Goal: Information Seeking & Learning: Learn about a topic

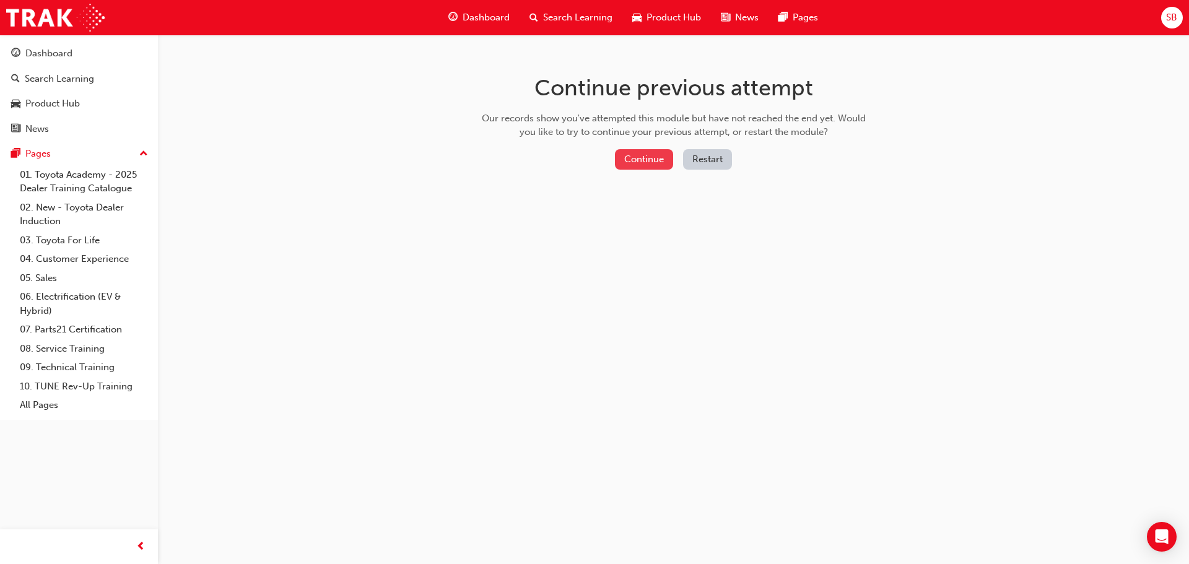
click at [630, 154] on button "Continue" at bounding box center [644, 159] width 58 height 20
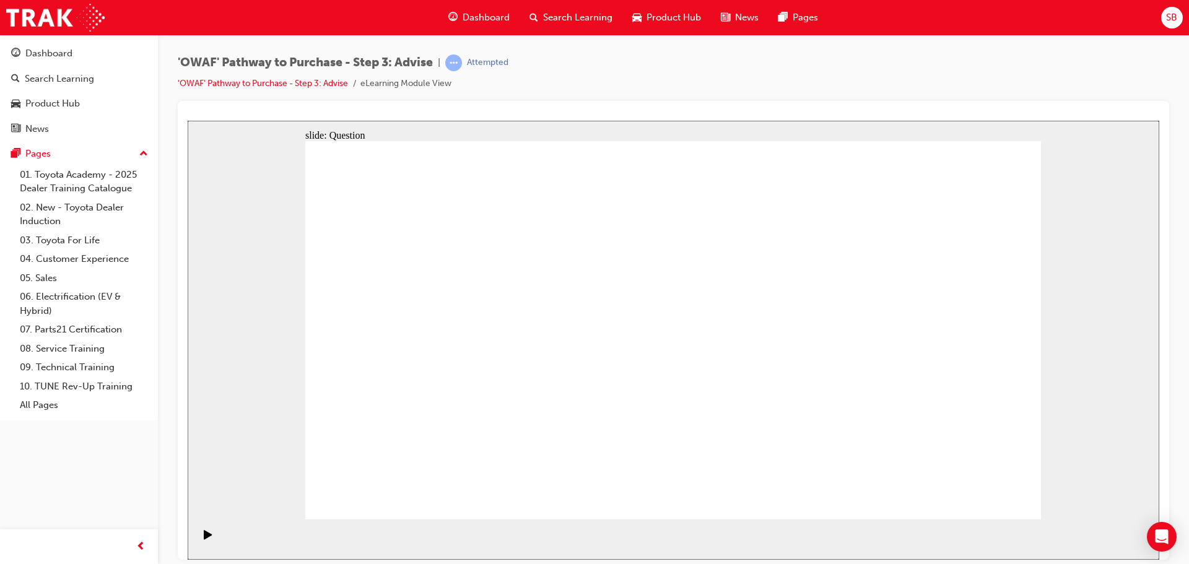
drag, startPoint x: 506, startPoint y: 454, endPoint x: 510, endPoint y: 400, distance: 54.0
drag, startPoint x: 686, startPoint y: 451, endPoint x: 465, endPoint y: 298, distance: 268.8
drag, startPoint x: 880, startPoint y: 449, endPoint x: 404, endPoint y: 345, distance: 487.3
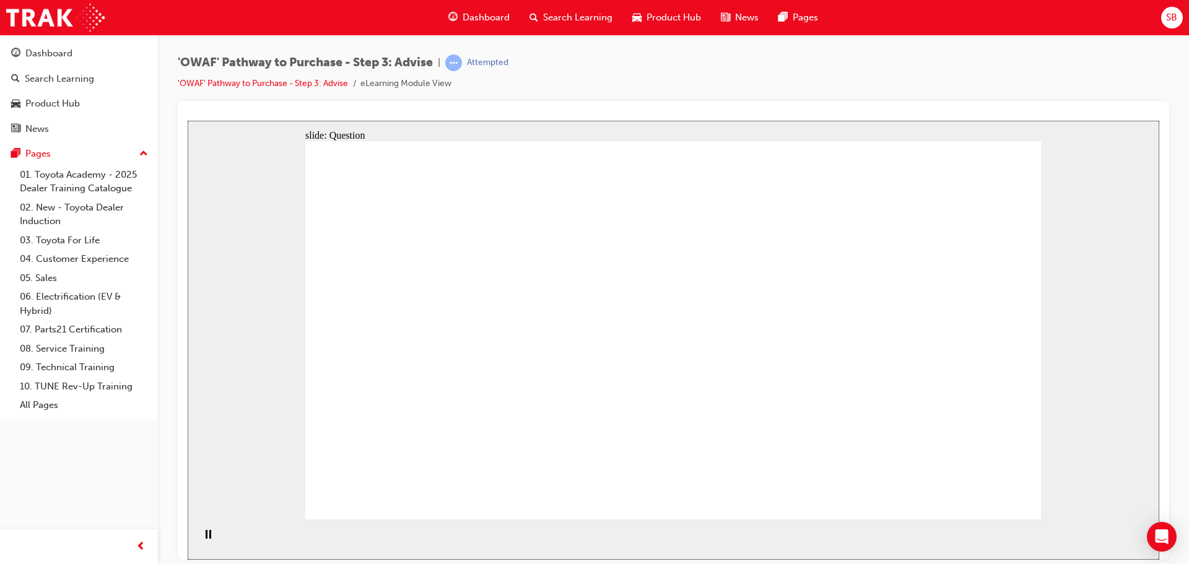
drag, startPoint x: 567, startPoint y: 446, endPoint x: 633, endPoint y: 301, distance: 158.5
drag, startPoint x: 694, startPoint y: 451, endPoint x: 495, endPoint y: 334, distance: 231.1
drag, startPoint x: 807, startPoint y: 489, endPoint x: 796, endPoint y: 347, distance: 142.8
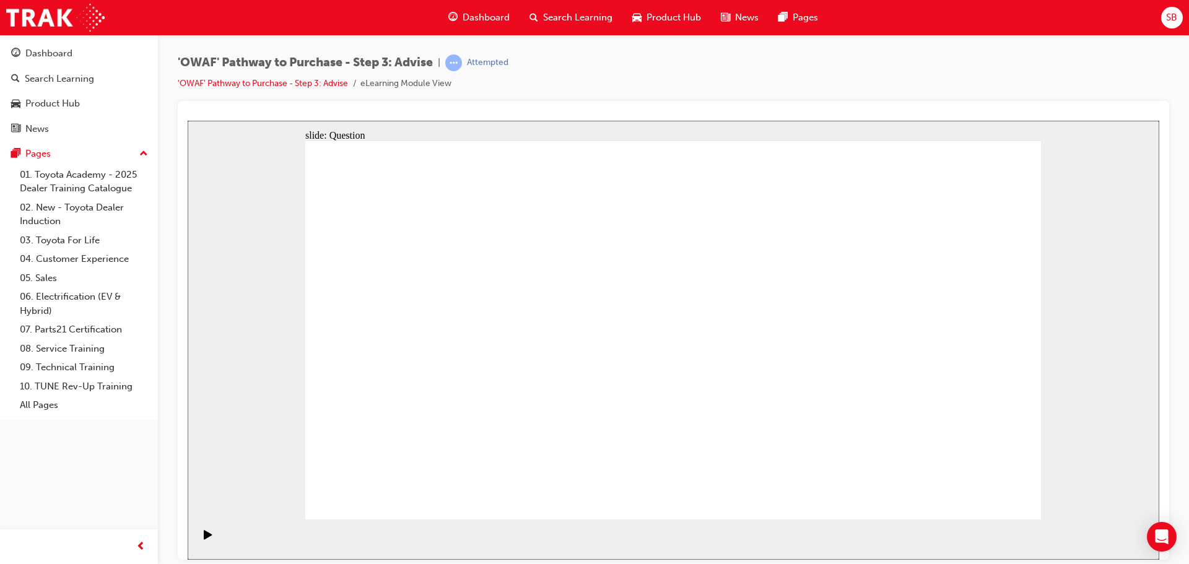
drag, startPoint x: 794, startPoint y: 345, endPoint x: 802, endPoint y: 490, distance: 145.1
drag, startPoint x: 830, startPoint y: 445, endPoint x: 815, endPoint y: 331, distance: 114.9
drag, startPoint x: 908, startPoint y: 412, endPoint x: 661, endPoint y: 375, distance: 249.3
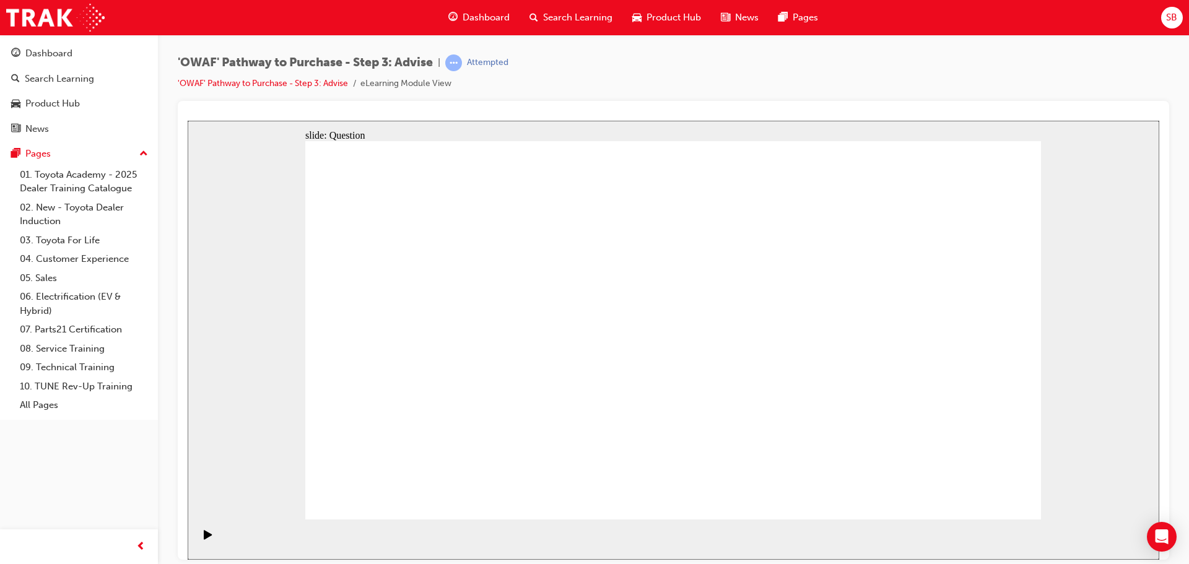
drag, startPoint x: 937, startPoint y: 405, endPoint x: 495, endPoint y: 380, distance: 442.7
drag, startPoint x: 915, startPoint y: 401, endPoint x: 693, endPoint y: 392, distance: 221.8
drag, startPoint x: 955, startPoint y: 400, endPoint x: 742, endPoint y: 383, distance: 213.7
drag, startPoint x: 954, startPoint y: 399, endPoint x: 729, endPoint y: 400, distance: 224.7
drag, startPoint x: 945, startPoint y: 417, endPoint x: 470, endPoint y: 413, distance: 474.8
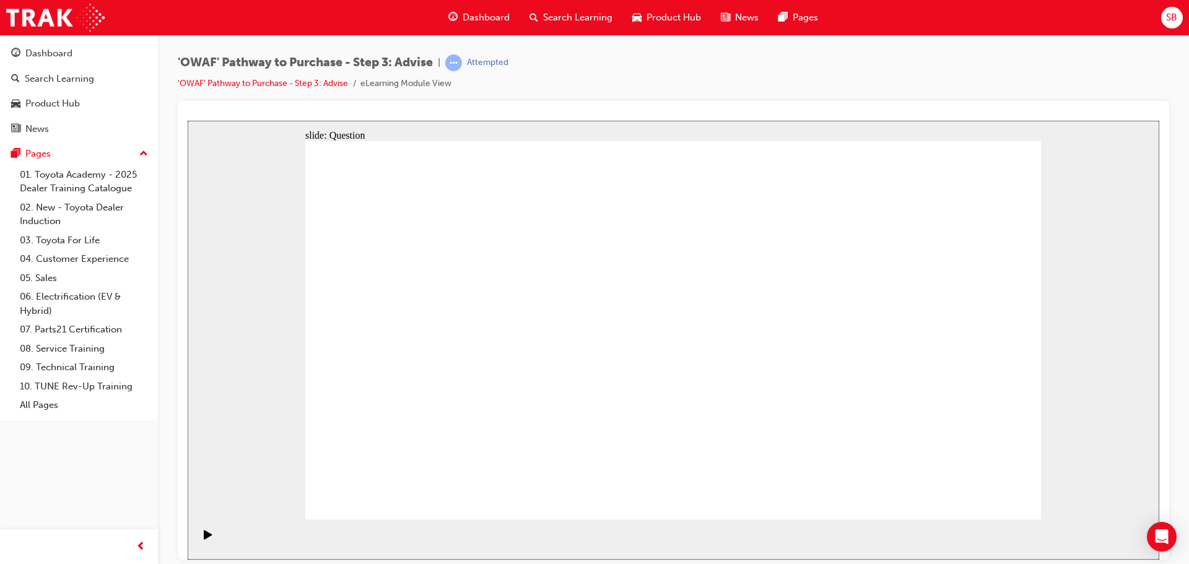
drag, startPoint x: 956, startPoint y: 400, endPoint x: 524, endPoint y: 384, distance: 433.0
drag, startPoint x: 947, startPoint y: 390, endPoint x: 495, endPoint y: 358, distance: 452.4
drag, startPoint x: 1011, startPoint y: 501, endPoint x: 997, endPoint y: 500, distance: 13.7
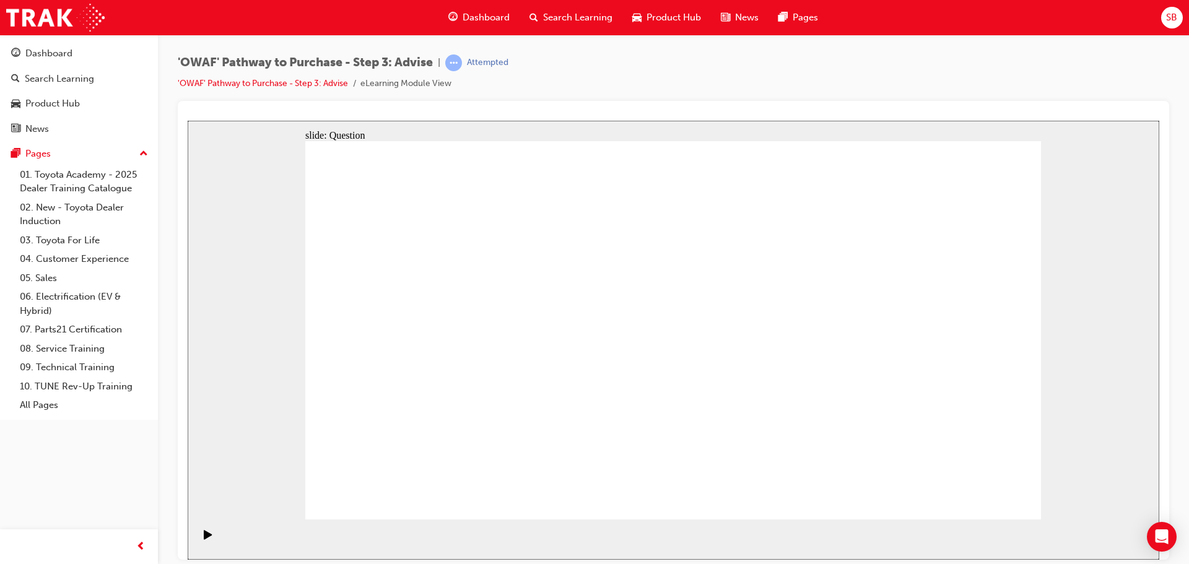
drag, startPoint x: 426, startPoint y: 300, endPoint x: 750, endPoint y: 410, distance: 341.8
drag, startPoint x: 416, startPoint y: 396, endPoint x: 401, endPoint y: 401, distance: 15.7
drag, startPoint x: 496, startPoint y: 362, endPoint x: 670, endPoint y: 358, distance: 174.0
drag, startPoint x: 547, startPoint y: 406, endPoint x: 786, endPoint y: 370, distance: 241.0
drag, startPoint x: 407, startPoint y: 360, endPoint x: 691, endPoint y: 362, distance: 284.2
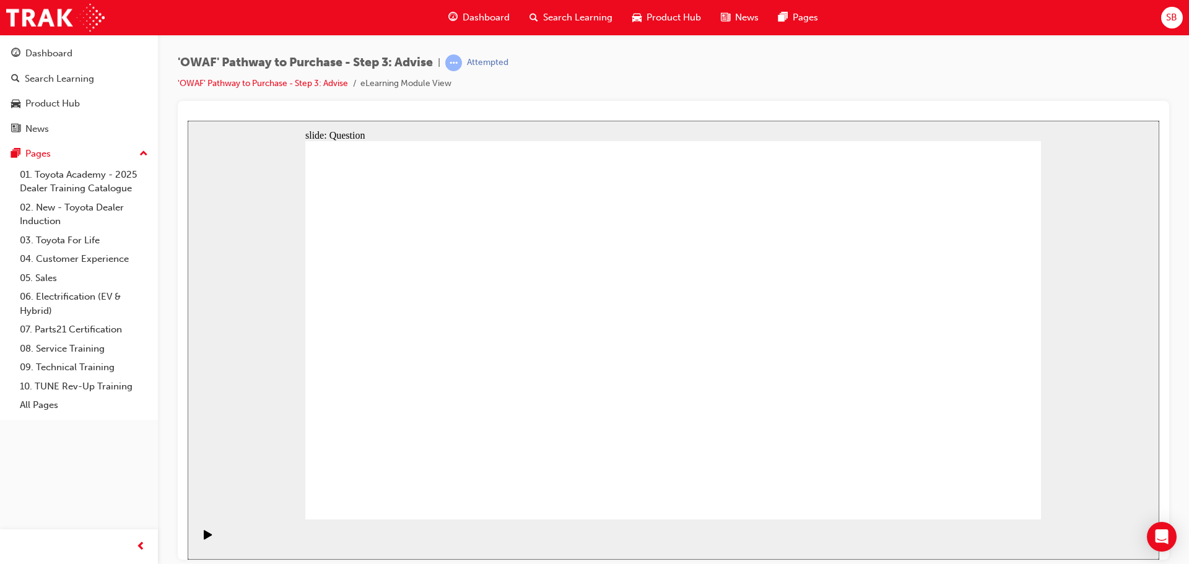
drag, startPoint x: 676, startPoint y: 404, endPoint x: 651, endPoint y: 394, distance: 26.9
drag, startPoint x: 439, startPoint y: 415, endPoint x: 806, endPoint y: 386, distance: 368.2
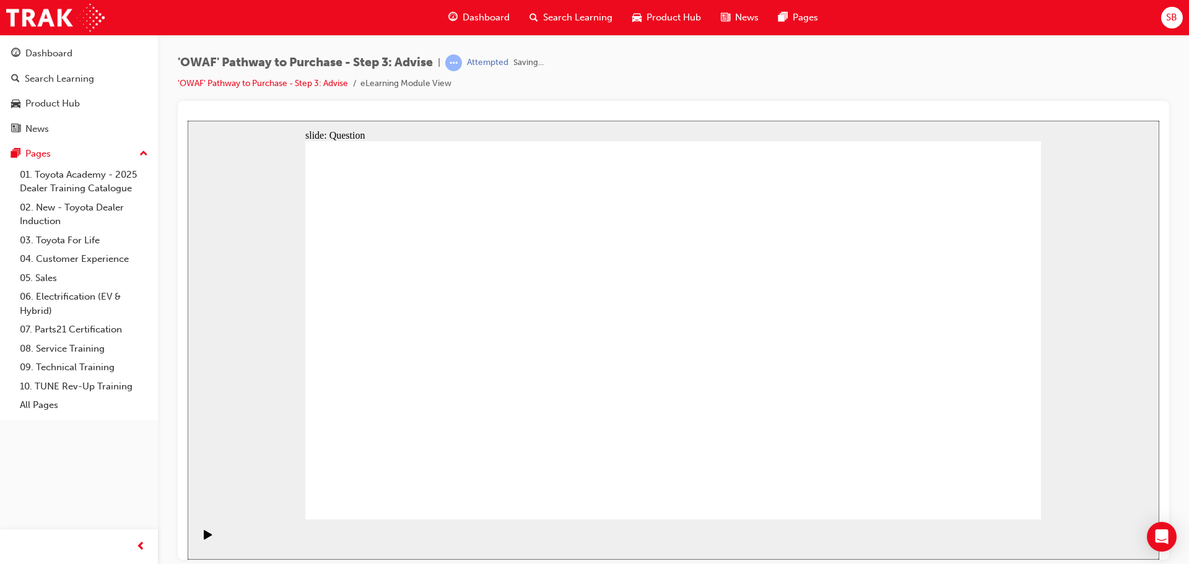
drag, startPoint x: 391, startPoint y: 296, endPoint x: 537, endPoint y: 441, distance: 206.2
drag, startPoint x: 888, startPoint y: 303, endPoint x: 450, endPoint y: 445, distance: 460.7
drag, startPoint x: 519, startPoint y: 429, endPoint x: 864, endPoint y: 427, distance: 344.2
drag, startPoint x: 524, startPoint y: 280, endPoint x: 513, endPoint y: 411, distance: 131.1
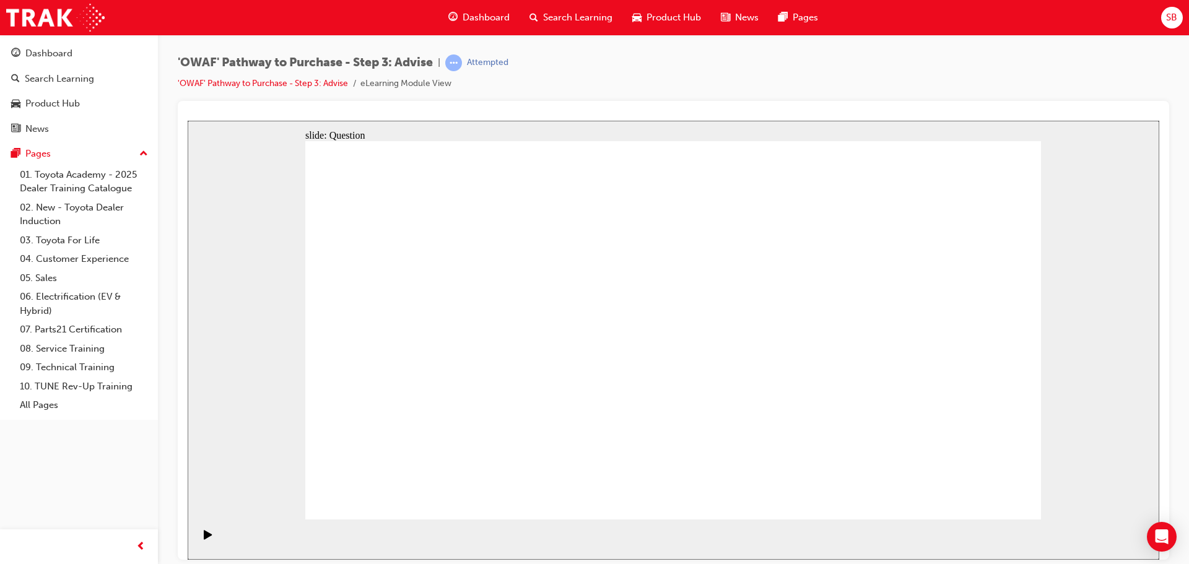
drag, startPoint x: 612, startPoint y: 300, endPoint x: 758, endPoint y: 441, distance: 203.6
drag, startPoint x: 454, startPoint y: 293, endPoint x: 680, endPoint y: 434, distance: 267.0
drag, startPoint x: 518, startPoint y: 444, endPoint x: 953, endPoint y: 451, distance: 435.3
drag, startPoint x: 808, startPoint y: 295, endPoint x: 522, endPoint y: 448, distance: 324.3
drag, startPoint x: 691, startPoint y: 308, endPoint x: 410, endPoint y: 428, distance: 305.3
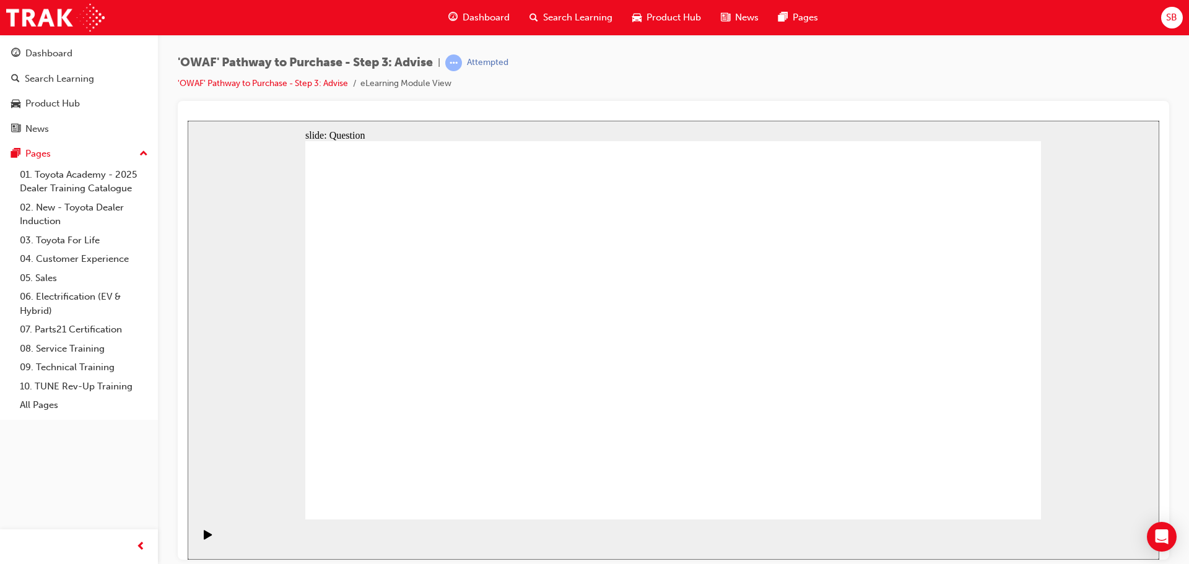
drag, startPoint x: 984, startPoint y: 300, endPoint x: 620, endPoint y: 434, distance: 387.8
drag, startPoint x: 758, startPoint y: 257, endPoint x: 823, endPoint y: 381, distance: 140.7
drag, startPoint x: 537, startPoint y: 447, endPoint x: 989, endPoint y: 313, distance: 470.7
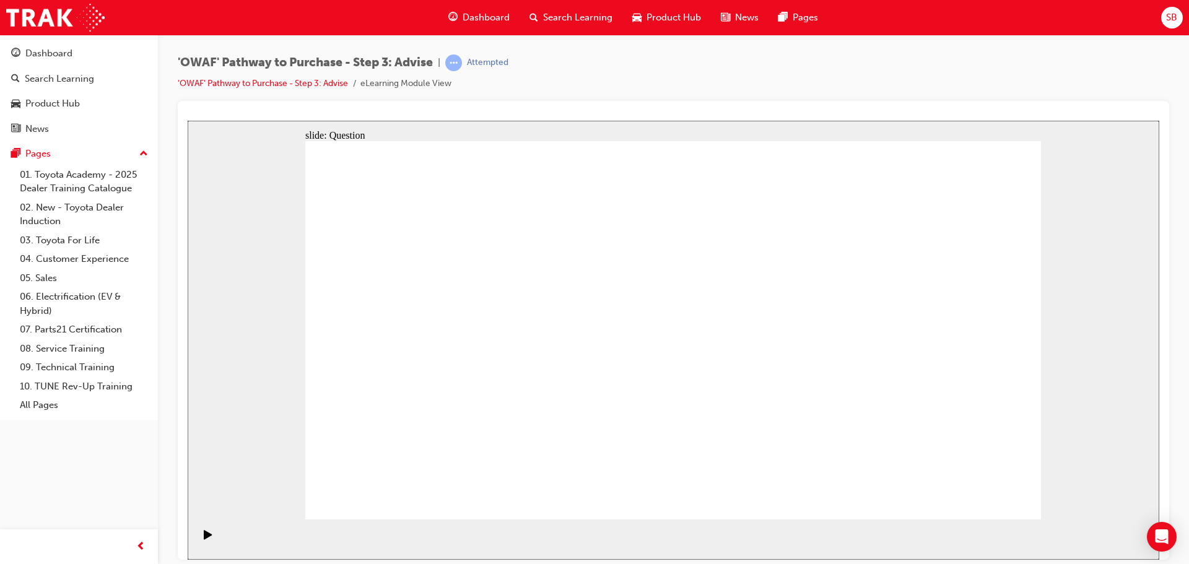
drag, startPoint x: 972, startPoint y: 424, endPoint x: 544, endPoint y: 421, distance: 427.8
drag, startPoint x: 837, startPoint y: 274, endPoint x: 974, endPoint y: 405, distance: 190.5
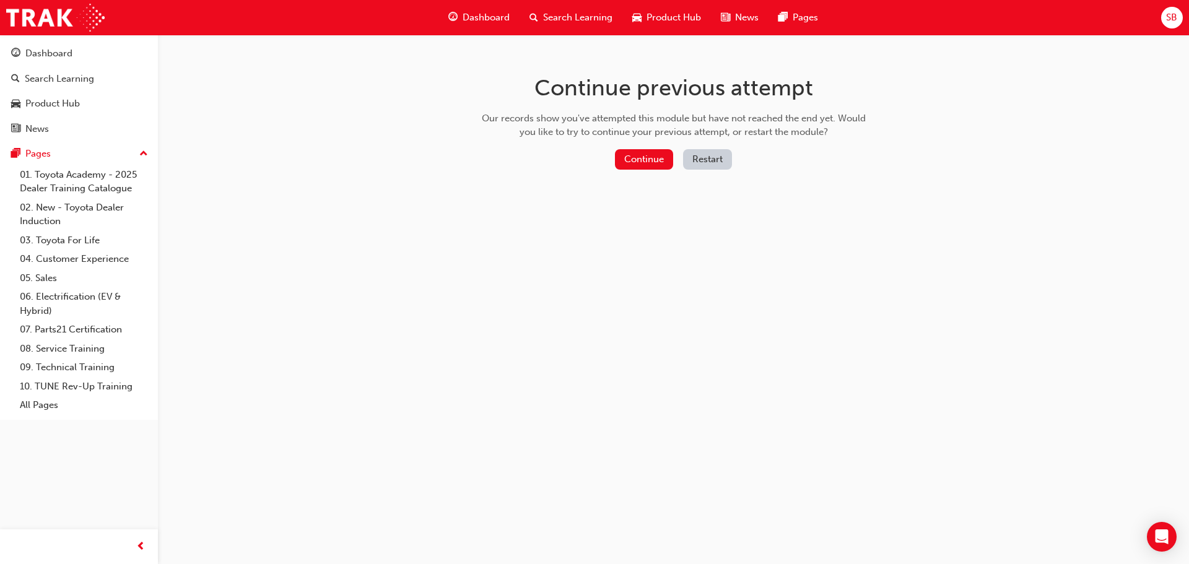
click at [636, 147] on div "Continue previous attempt Our records show you've attempted this module but hav…" at bounding box center [673, 125] width 402 height 180
click at [640, 165] on button "Continue" at bounding box center [644, 159] width 58 height 20
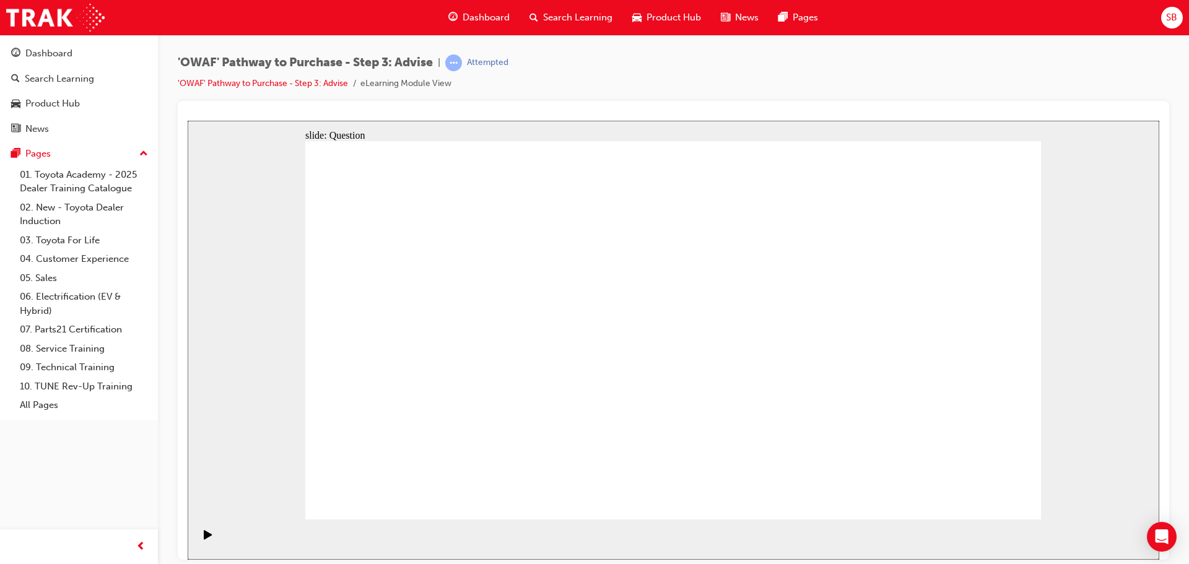
drag, startPoint x: 471, startPoint y: 439, endPoint x: 475, endPoint y: 397, distance: 42.3
drag, startPoint x: 655, startPoint y: 461, endPoint x: 436, endPoint y: 305, distance: 268.1
drag, startPoint x: 869, startPoint y: 446, endPoint x: 428, endPoint y: 347, distance: 451.9
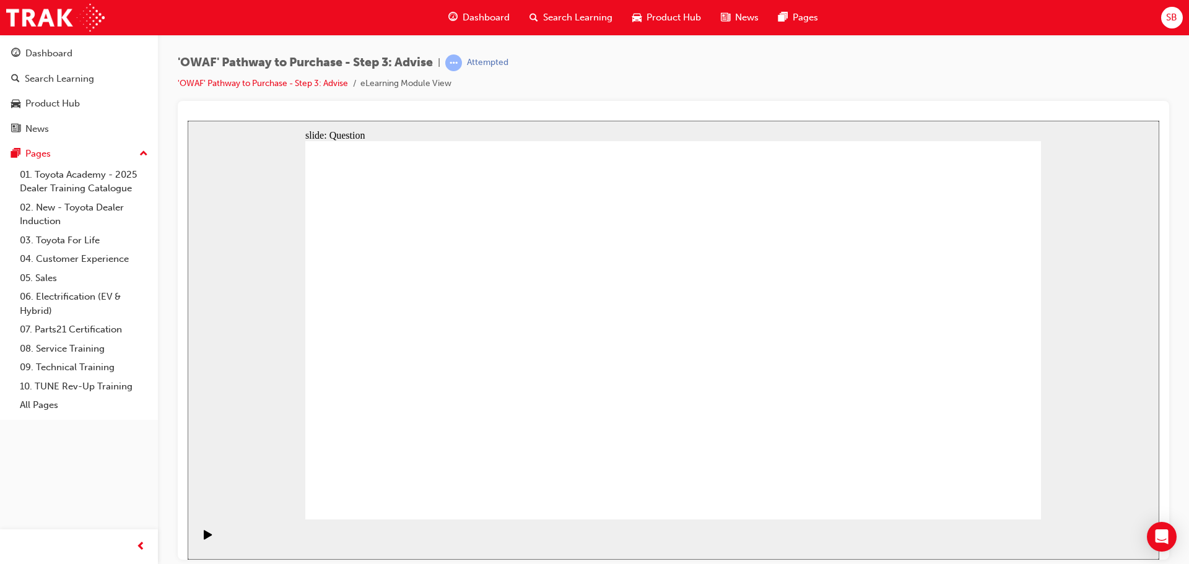
drag, startPoint x: 547, startPoint y: 441, endPoint x: 617, endPoint y: 290, distance: 165.6
drag, startPoint x: 708, startPoint y: 446, endPoint x: 496, endPoint y: 327, distance: 243.0
drag, startPoint x: 797, startPoint y: 415, endPoint x: 779, endPoint y: 345, distance: 72.1
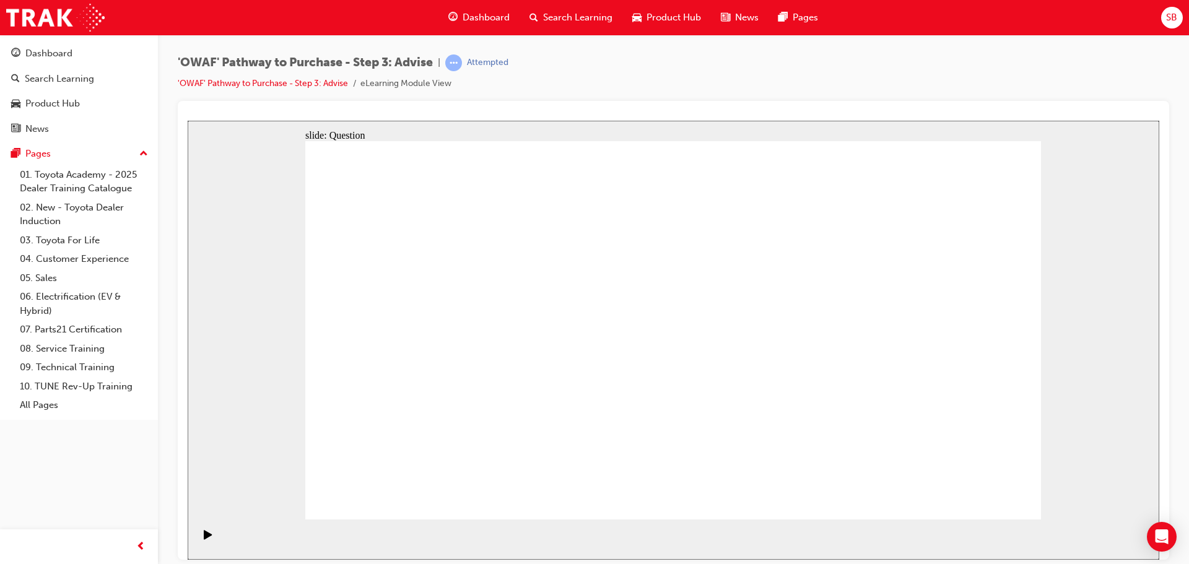
drag, startPoint x: 937, startPoint y: 407, endPoint x: 707, endPoint y: 376, distance: 231.7
drag, startPoint x: 961, startPoint y: 406, endPoint x: 529, endPoint y: 383, distance: 432.8
drag, startPoint x: 938, startPoint y: 385, endPoint x: 691, endPoint y: 347, distance: 249.9
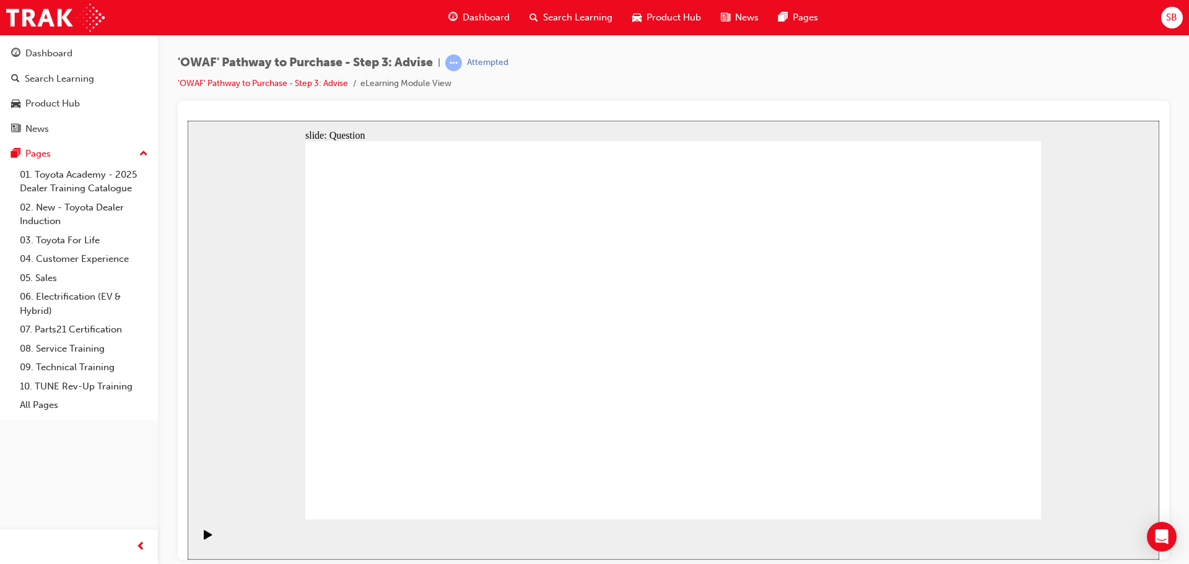
drag, startPoint x: 966, startPoint y: 385, endPoint x: 791, endPoint y: 381, distance: 175.2
drag, startPoint x: 951, startPoint y: 368, endPoint x: 778, endPoint y: 366, distance: 172.7
drag, startPoint x: 956, startPoint y: 360, endPoint x: 487, endPoint y: 316, distance: 471.9
drag, startPoint x: 933, startPoint y: 390, endPoint x: 532, endPoint y: 372, distance: 400.9
drag, startPoint x: 968, startPoint y: 380, endPoint x: 536, endPoint y: 335, distance: 433.9
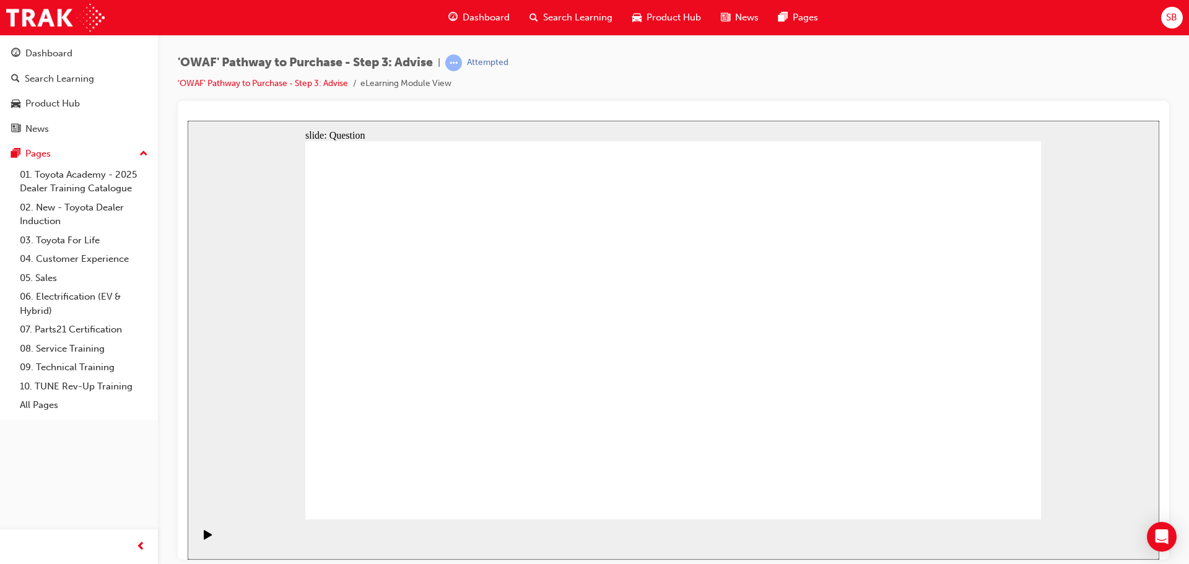
drag, startPoint x: 428, startPoint y: 279, endPoint x: 783, endPoint y: 359, distance: 364.2
drag, startPoint x: 449, startPoint y: 351, endPoint x: 731, endPoint y: 349, distance: 281.7
drag, startPoint x: 423, startPoint y: 402, endPoint x: 779, endPoint y: 402, distance: 356.0
drag, startPoint x: 529, startPoint y: 367, endPoint x: 712, endPoint y: 369, distance: 182.6
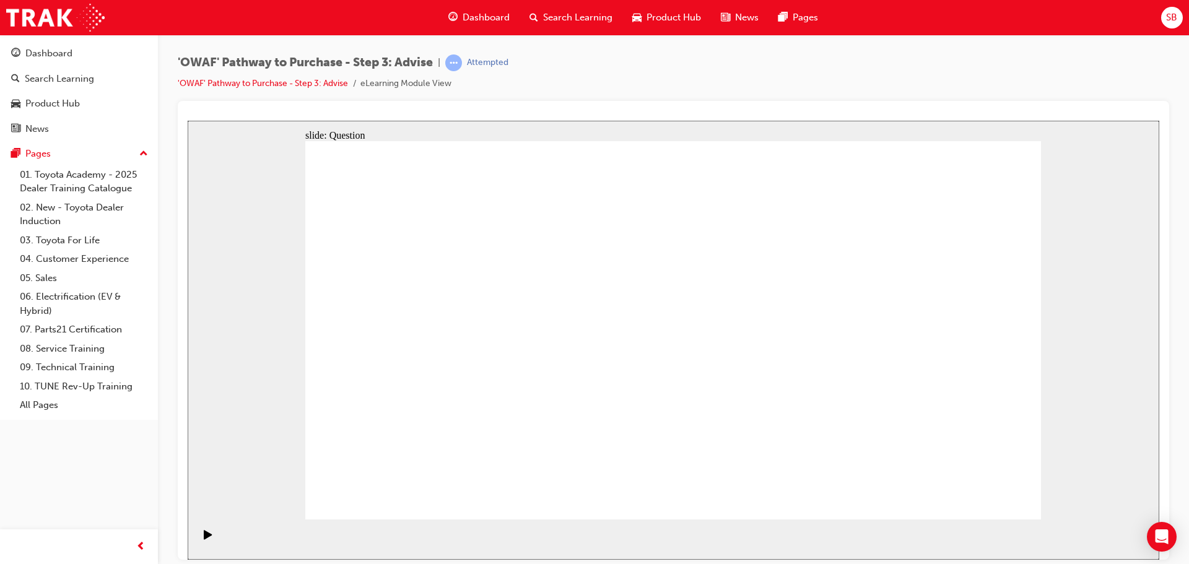
drag, startPoint x: 530, startPoint y: 406, endPoint x: 761, endPoint y: 371, distance: 234.2
drag, startPoint x: 439, startPoint y: 284, endPoint x: 654, endPoint y: 424, distance: 256.9
drag, startPoint x: 751, startPoint y: 290, endPoint x: 386, endPoint y: 443, distance: 395.6
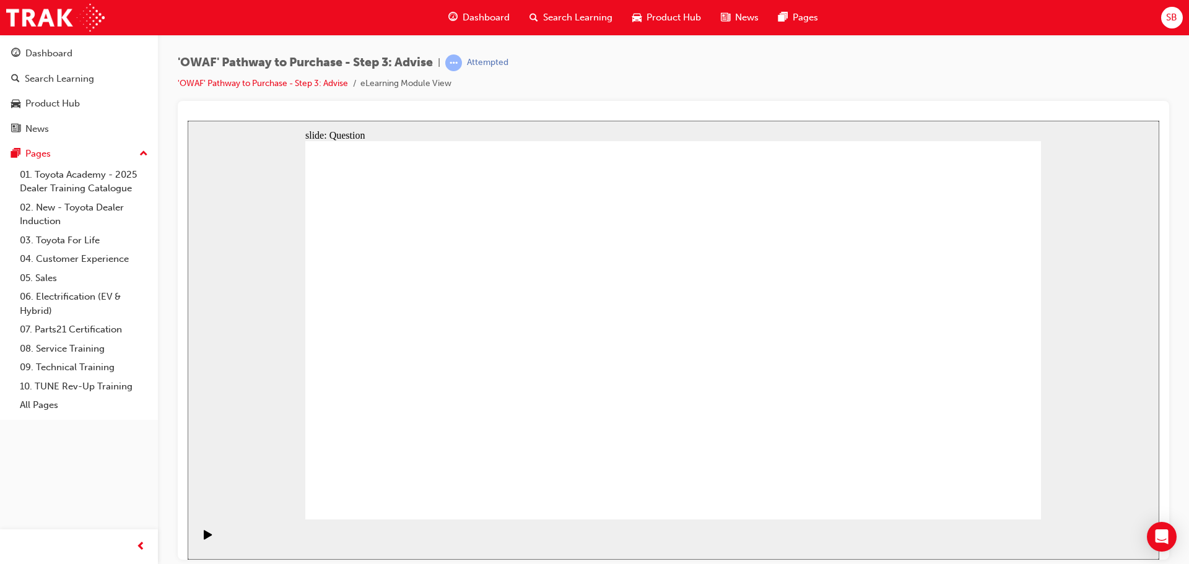
drag, startPoint x: 680, startPoint y: 303, endPoint x: 460, endPoint y: 451, distance: 264.6
drag, startPoint x: 968, startPoint y: 295, endPoint x: 613, endPoint y: 444, distance: 384.6
drag, startPoint x: 899, startPoint y: 311, endPoint x: 745, endPoint y: 445, distance: 204.0
drag, startPoint x: 600, startPoint y: 295, endPoint x: 818, endPoint y: 431, distance: 257.3
drag, startPoint x: 828, startPoint y: 414, endPoint x: 883, endPoint y: 414, distance: 55.1
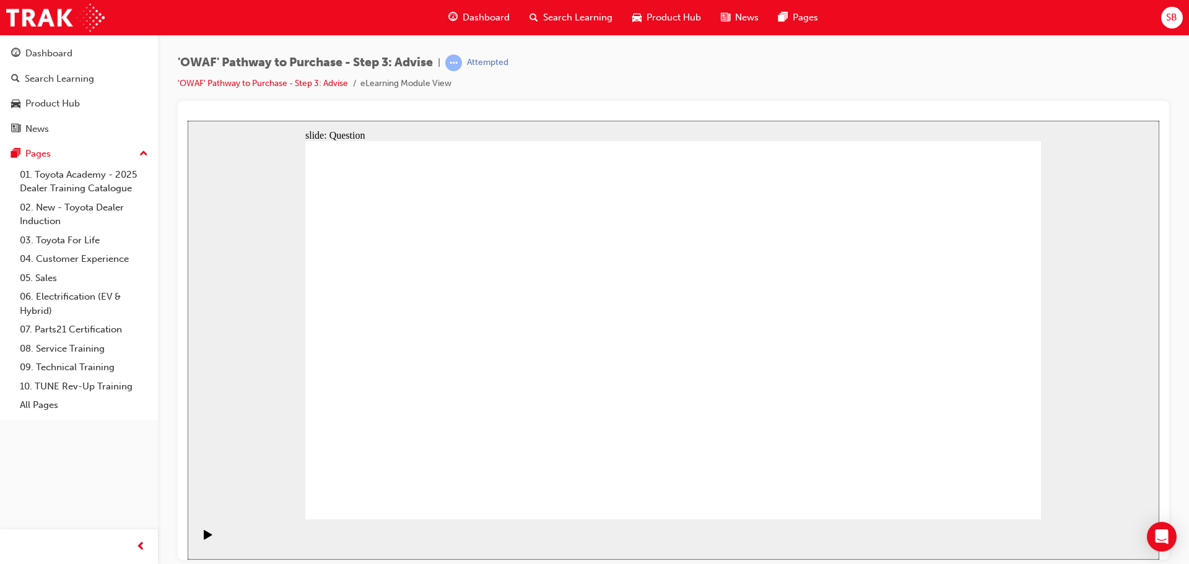
drag, startPoint x: 517, startPoint y: 281, endPoint x: 527, endPoint y: 243, distance: 39.0
drag, startPoint x: 373, startPoint y: 284, endPoint x: 513, endPoint y: 431, distance: 203.6
drag, startPoint x: 826, startPoint y: 305, endPoint x: 995, endPoint y: 463, distance: 231.7
drag, startPoint x: 518, startPoint y: 282, endPoint x: 813, endPoint y: 415, distance: 323.1
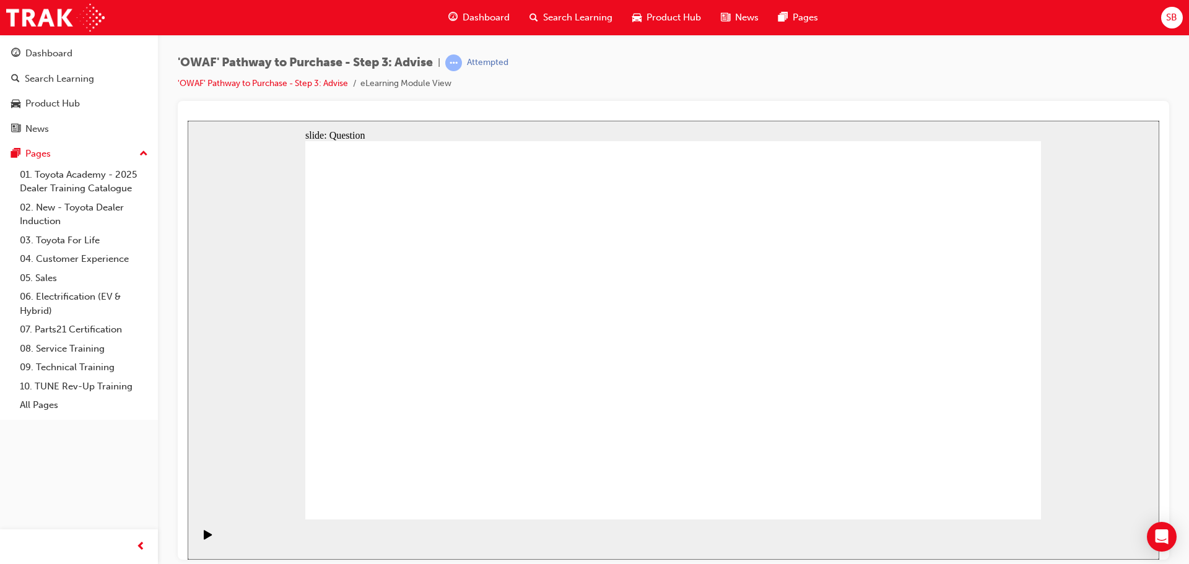
drag, startPoint x: 817, startPoint y: 441, endPoint x: 990, endPoint y: 450, distance: 172.9
drag, startPoint x: 825, startPoint y: 298, endPoint x: 831, endPoint y: 440, distance: 142.6
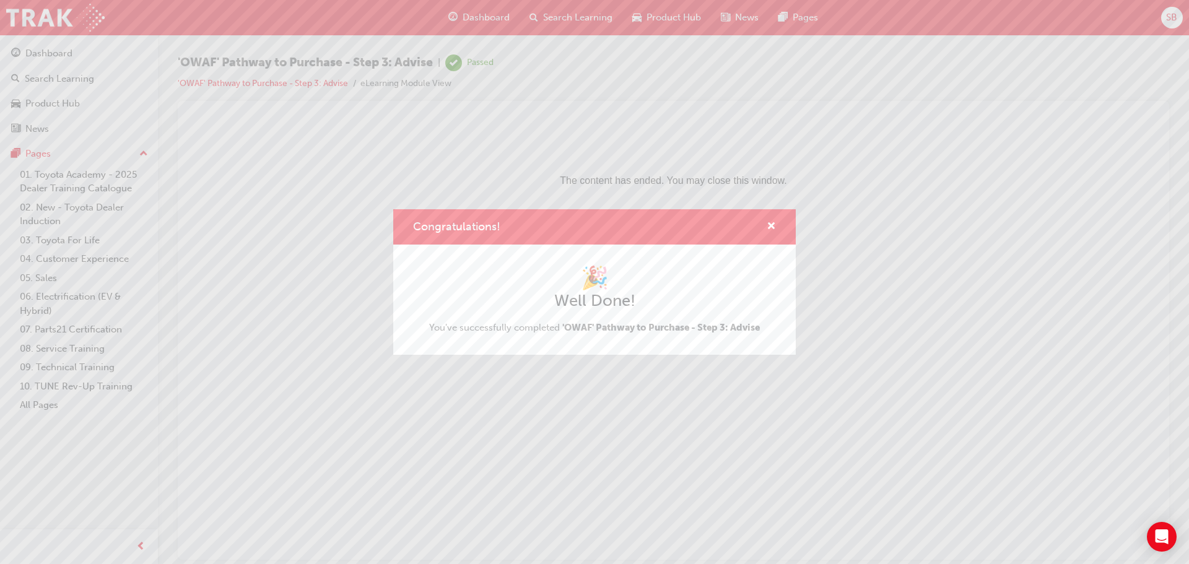
click at [784, 228] on div "Congratulations!" at bounding box center [594, 226] width 402 height 35
click at [770, 230] on span "cross-icon" at bounding box center [770, 227] width 9 height 11
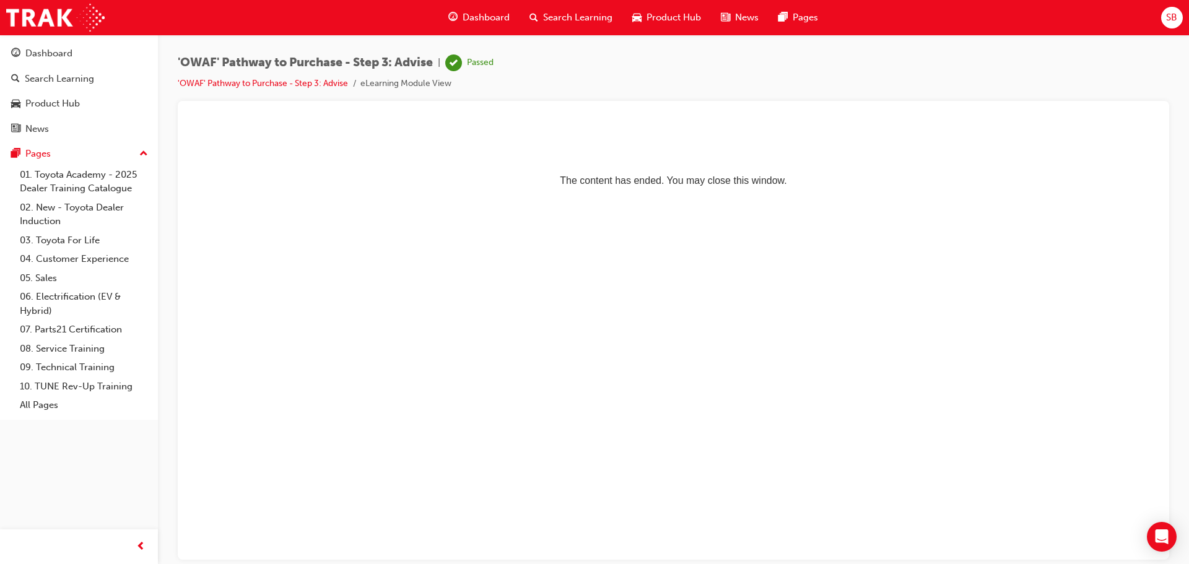
click at [565, 19] on span "Search Learning" at bounding box center [577, 18] width 69 height 14
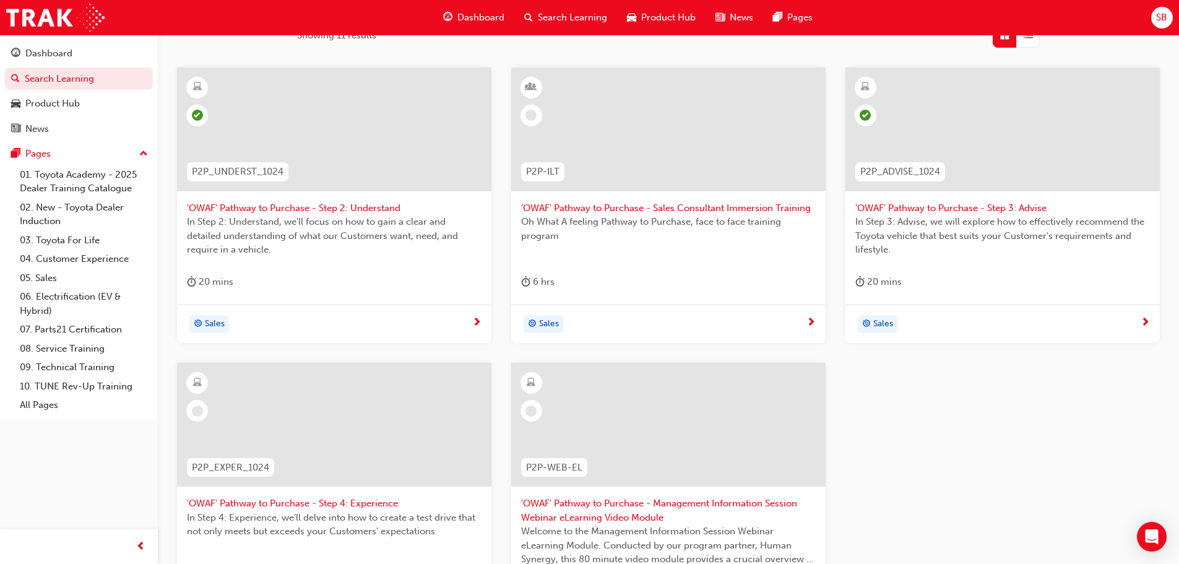
scroll to position [248, 0]
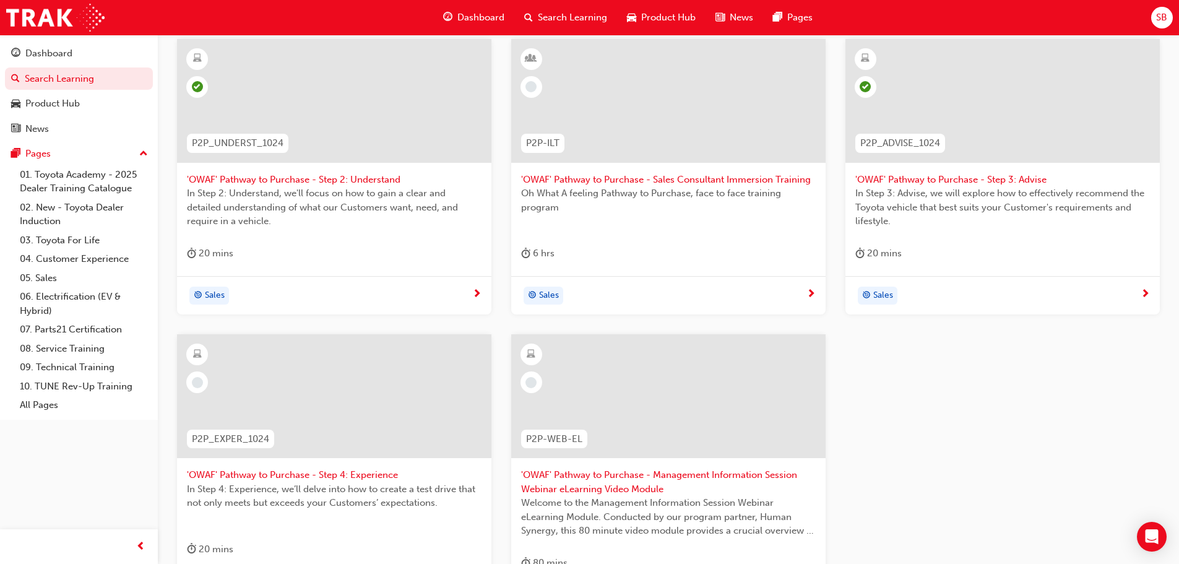
click at [431, 385] on div at bounding box center [334, 396] width 314 height 124
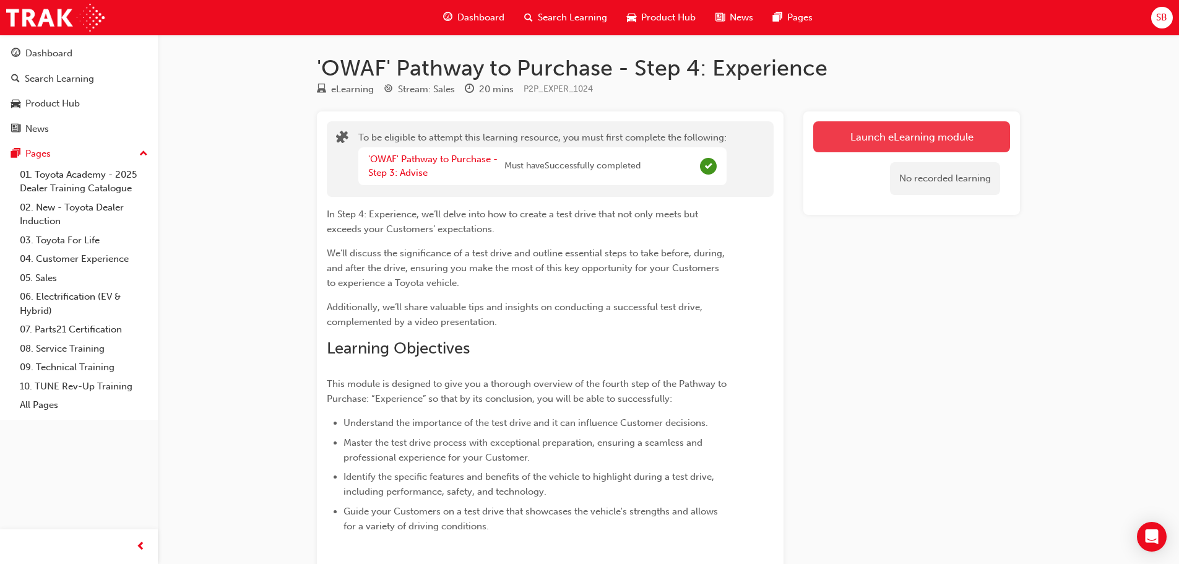
click at [833, 129] on button "Launch eLearning module" at bounding box center [911, 136] width 197 height 31
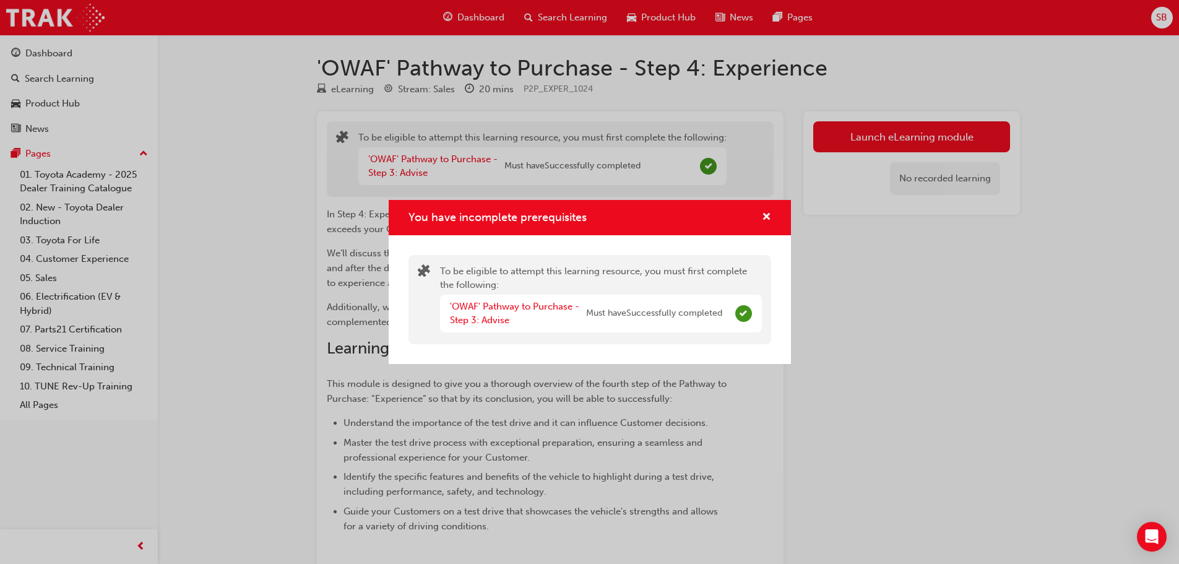
click at [761, 227] on div "You have incomplete prerequisites" at bounding box center [590, 217] width 402 height 35
click at [777, 219] on div "You have incomplete prerequisites" at bounding box center [590, 217] width 402 height 35
click at [766, 216] on span "cross-icon" at bounding box center [766, 217] width 9 height 11
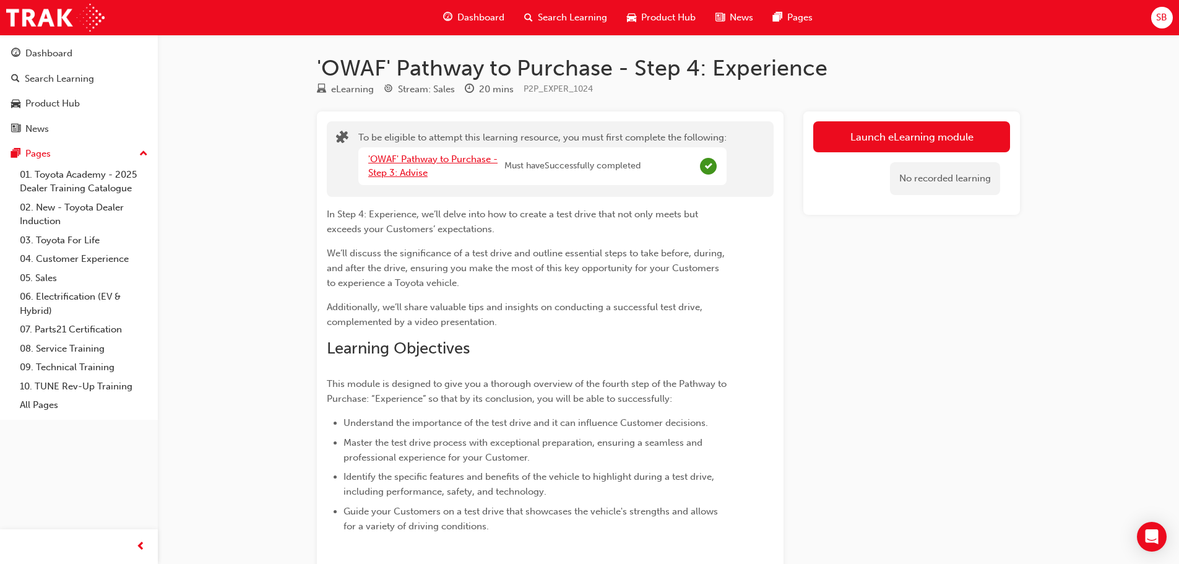
click at [436, 162] on link "'OWAF' Pathway to Purchase - Step 3: Advise" at bounding box center [432, 166] width 129 height 25
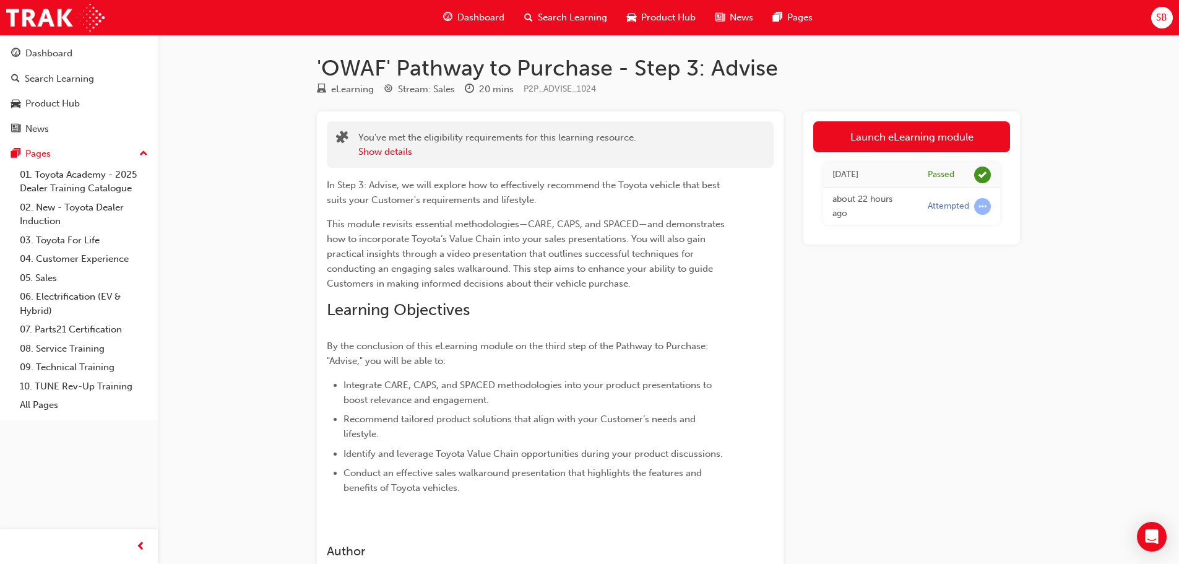
click at [565, 17] on span "Search Learning" at bounding box center [572, 18] width 69 height 14
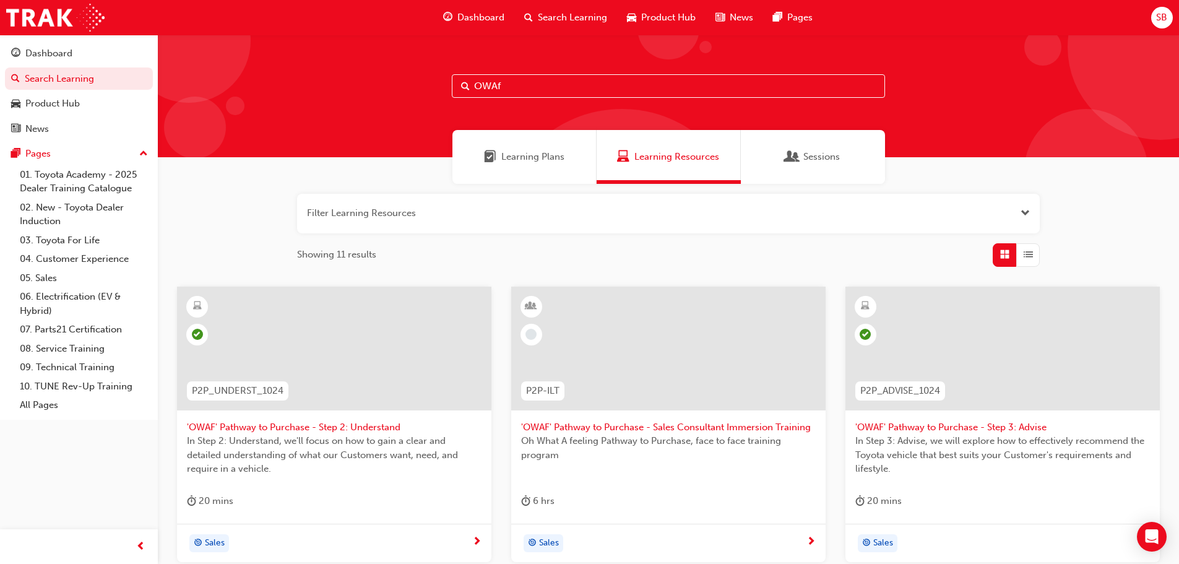
click at [550, 88] on input "OWAf" at bounding box center [668, 86] width 433 height 24
type input "OWAf"
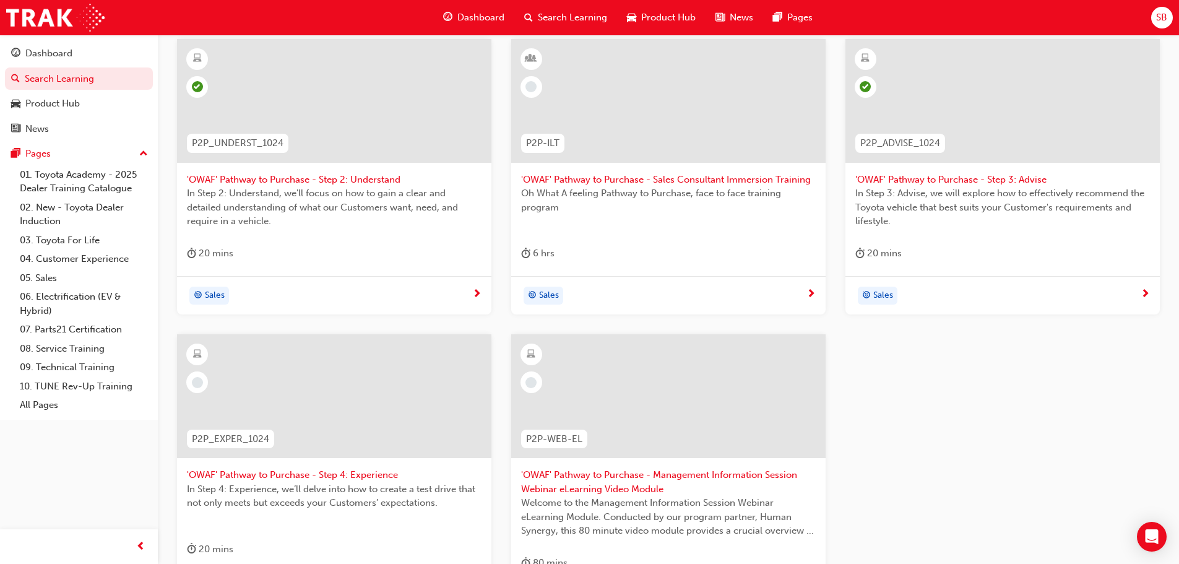
click at [404, 393] on div at bounding box center [334, 396] width 314 height 124
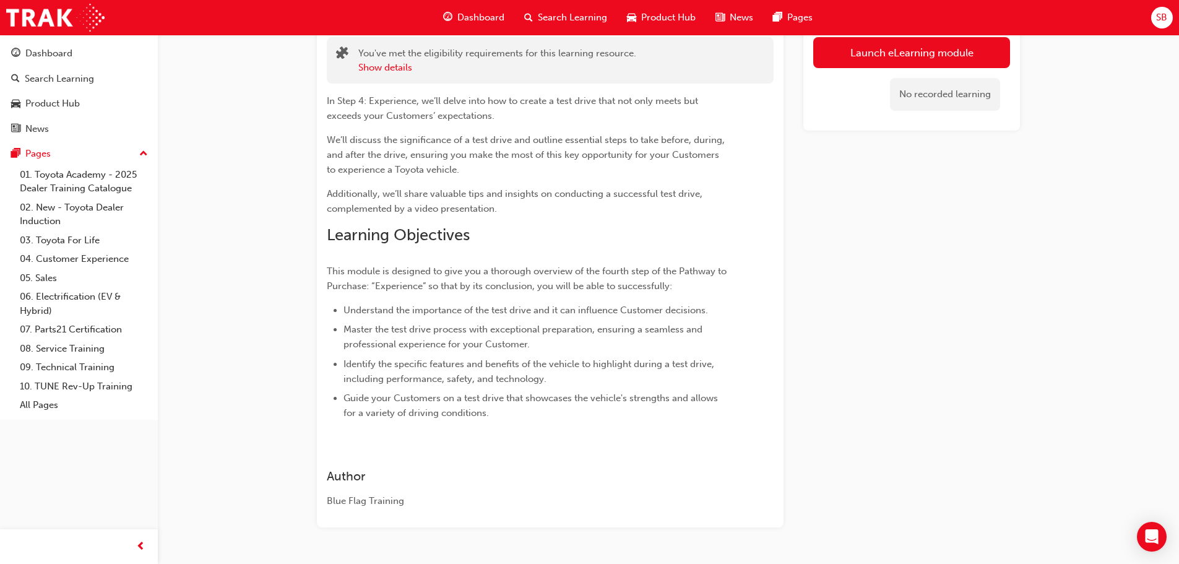
scroll to position [56, 0]
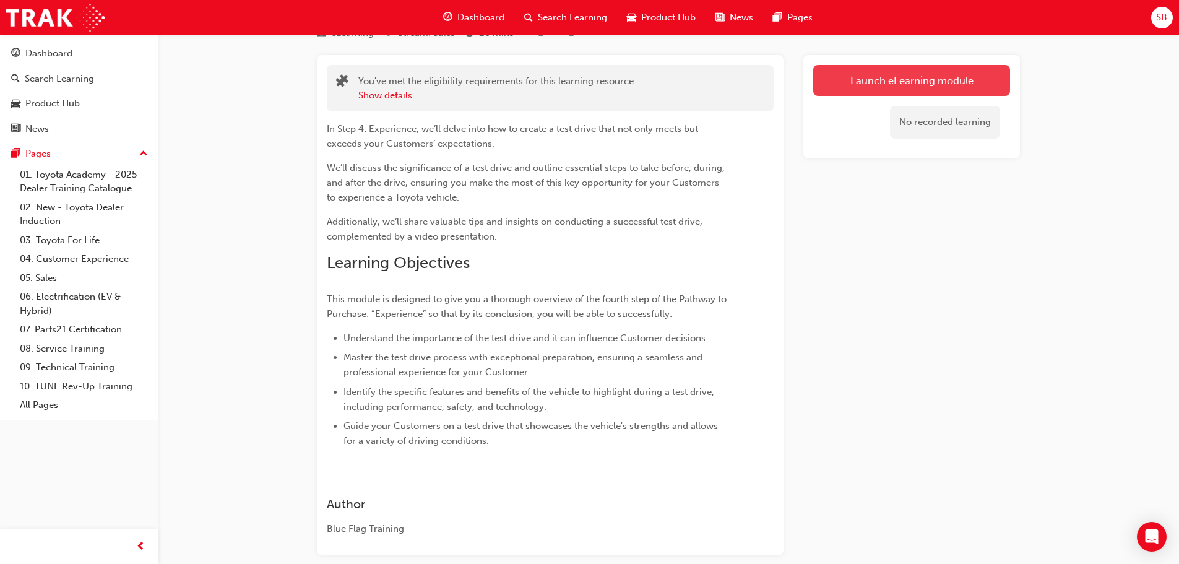
click at [850, 80] on button "Launch eLearning module" at bounding box center [911, 80] width 197 height 31
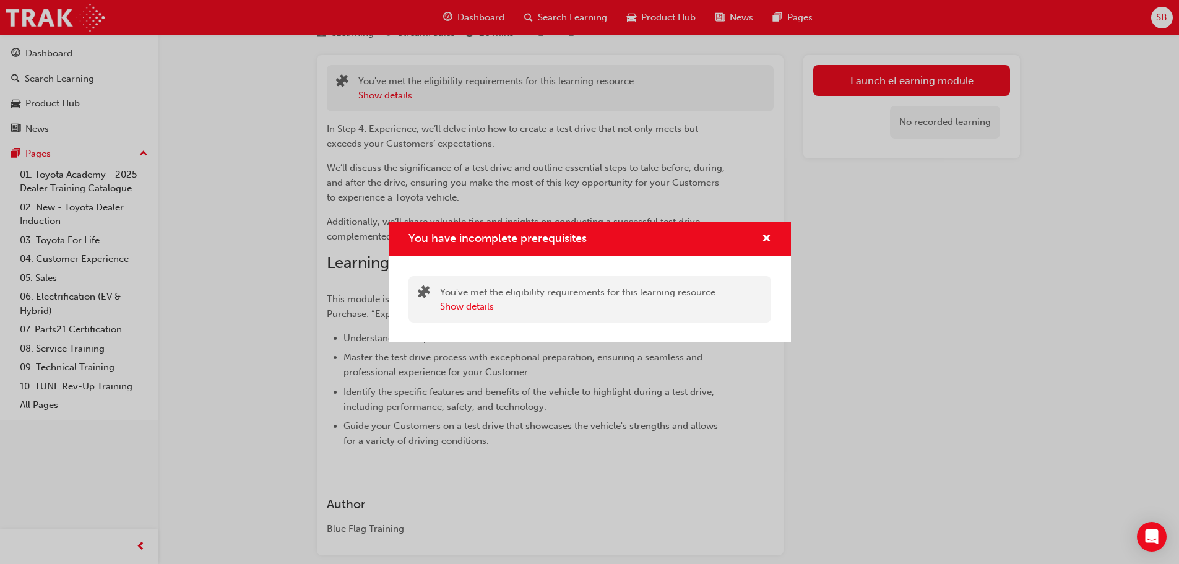
click at [779, 241] on div "You have incomplete prerequisites" at bounding box center [590, 239] width 402 height 35
click at [765, 239] on span "cross-icon" at bounding box center [766, 239] width 9 height 11
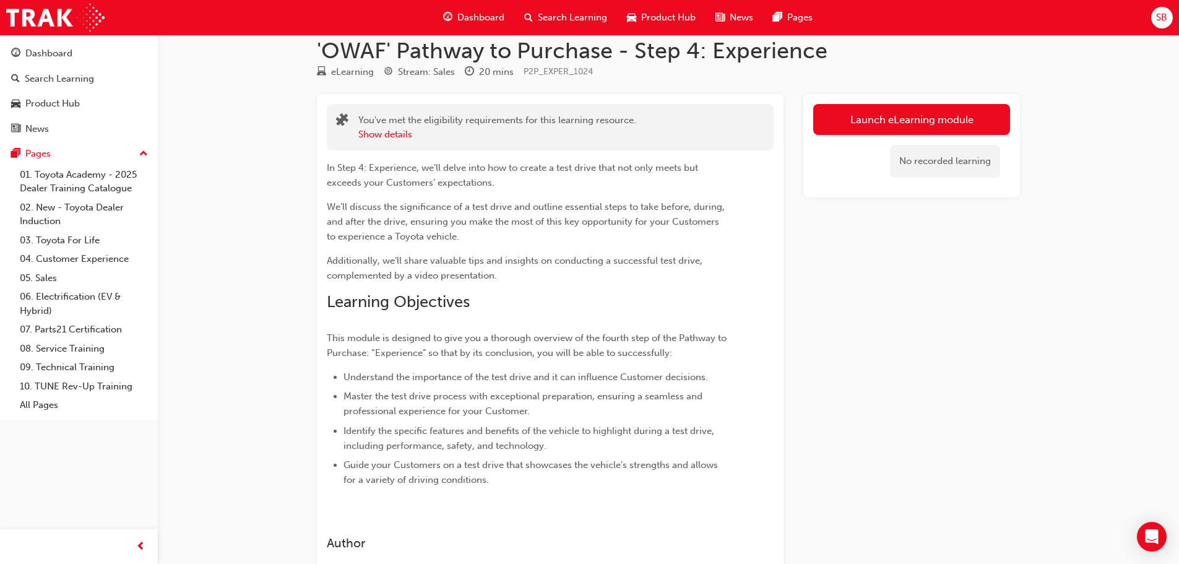
scroll to position [0, 0]
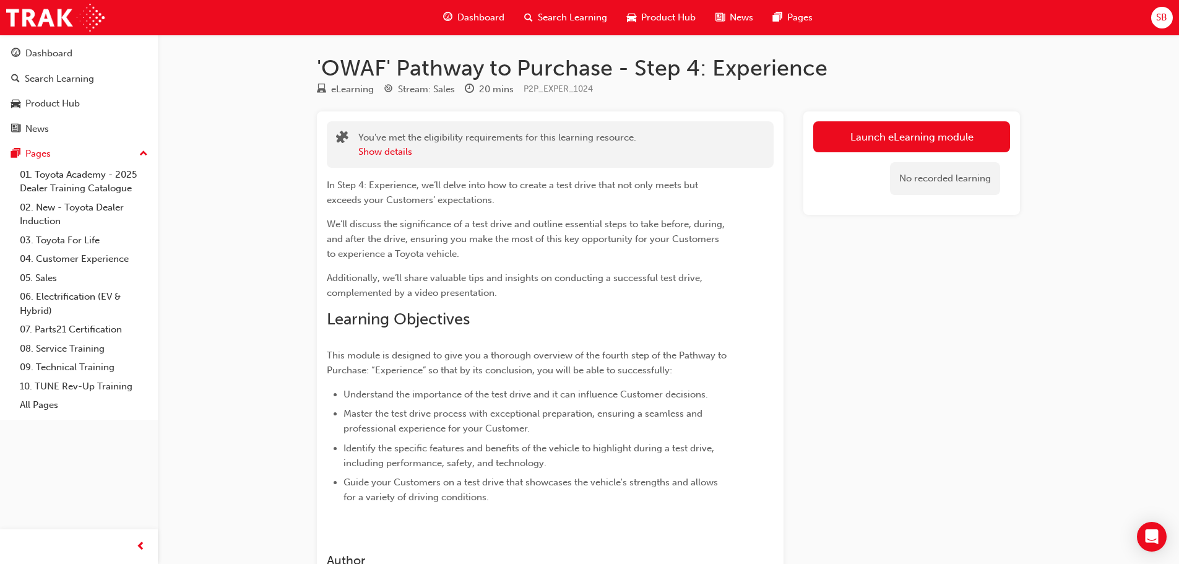
click at [541, 15] on span "Search Learning" at bounding box center [572, 18] width 69 height 14
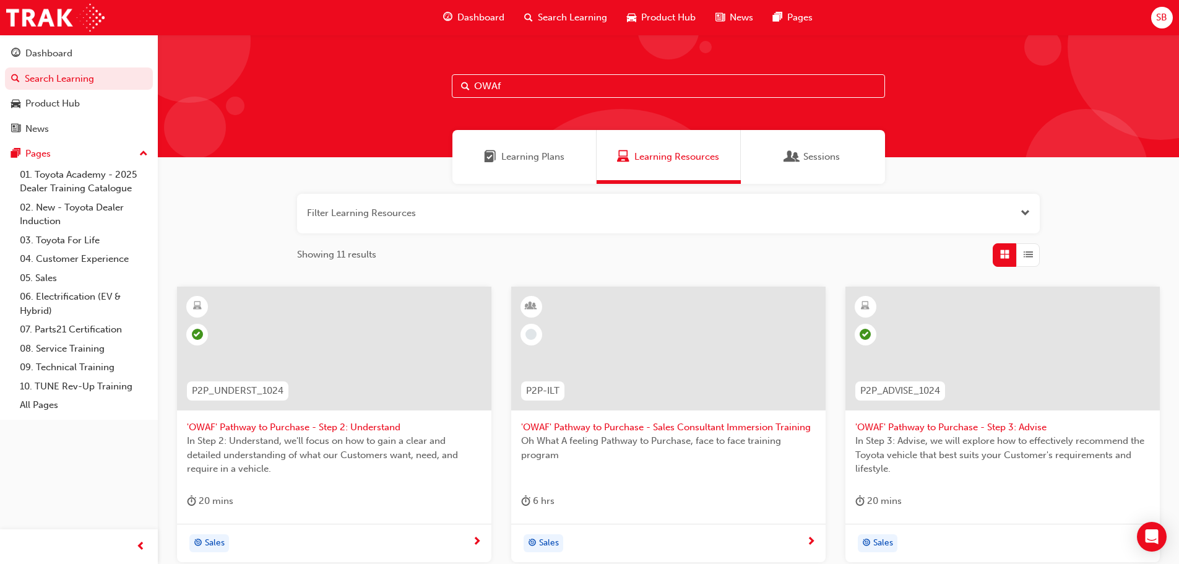
click at [553, 90] on input "OWAf" at bounding box center [668, 86] width 433 height 24
type input "O"
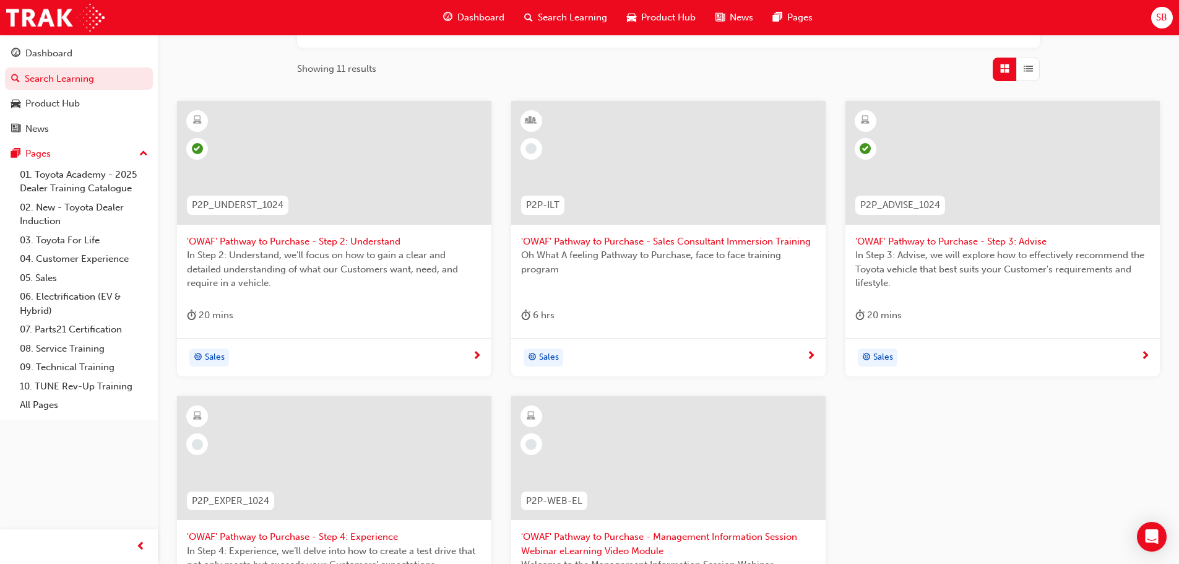
type input "OWAF"
click at [339, 469] on div at bounding box center [334, 458] width 314 height 124
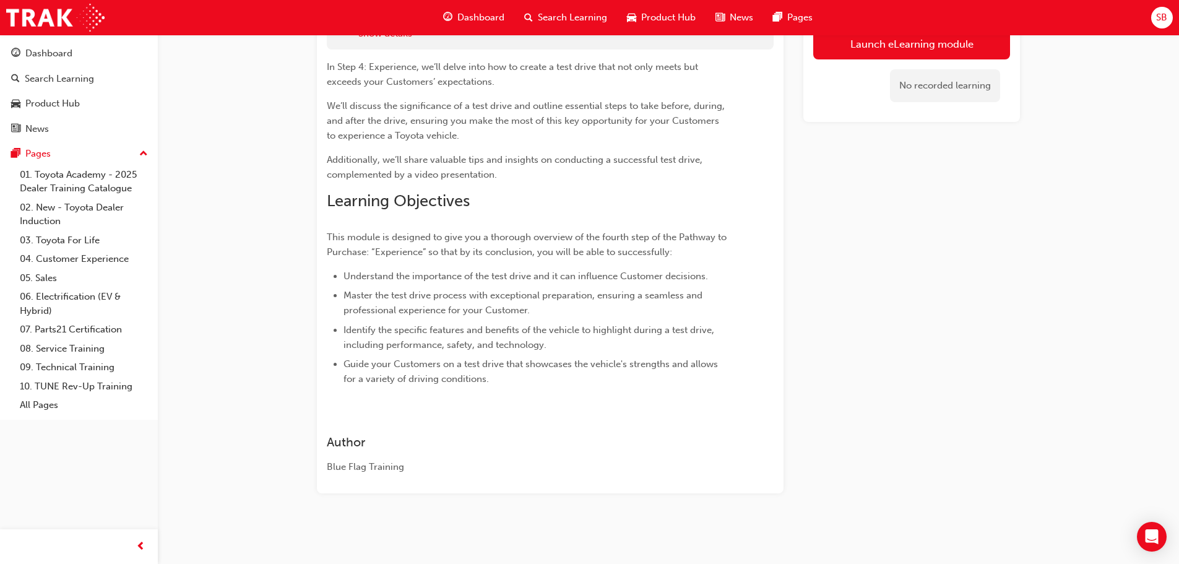
scroll to position [118, 0]
click at [836, 45] on link "Launch eLearning module" at bounding box center [911, 43] width 197 height 31
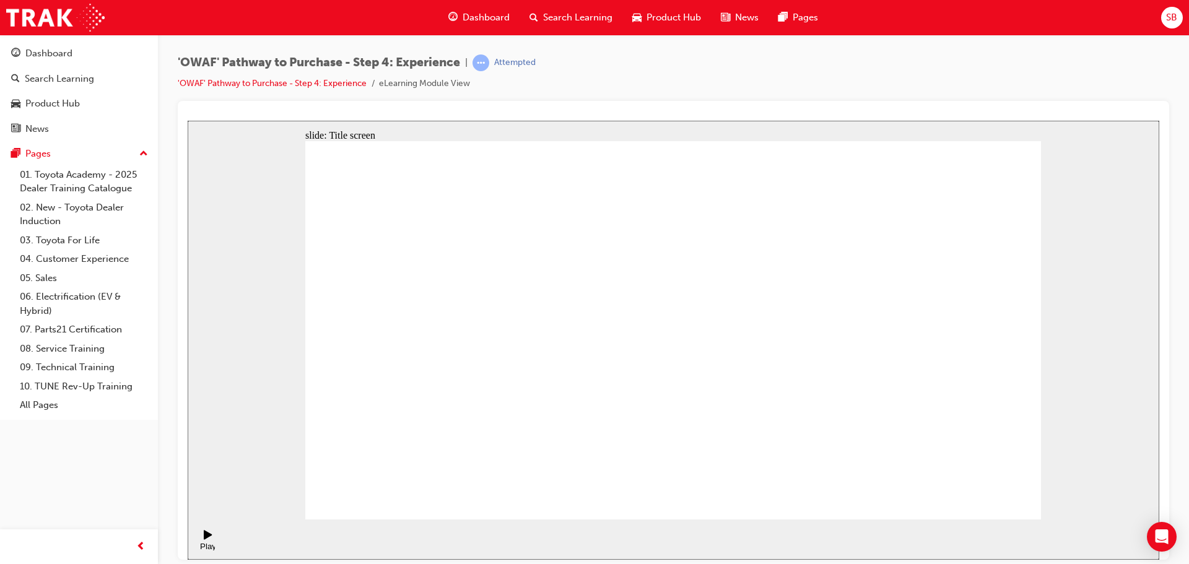
drag, startPoint x: 576, startPoint y: 327, endPoint x: 729, endPoint y: 384, distance: 162.6
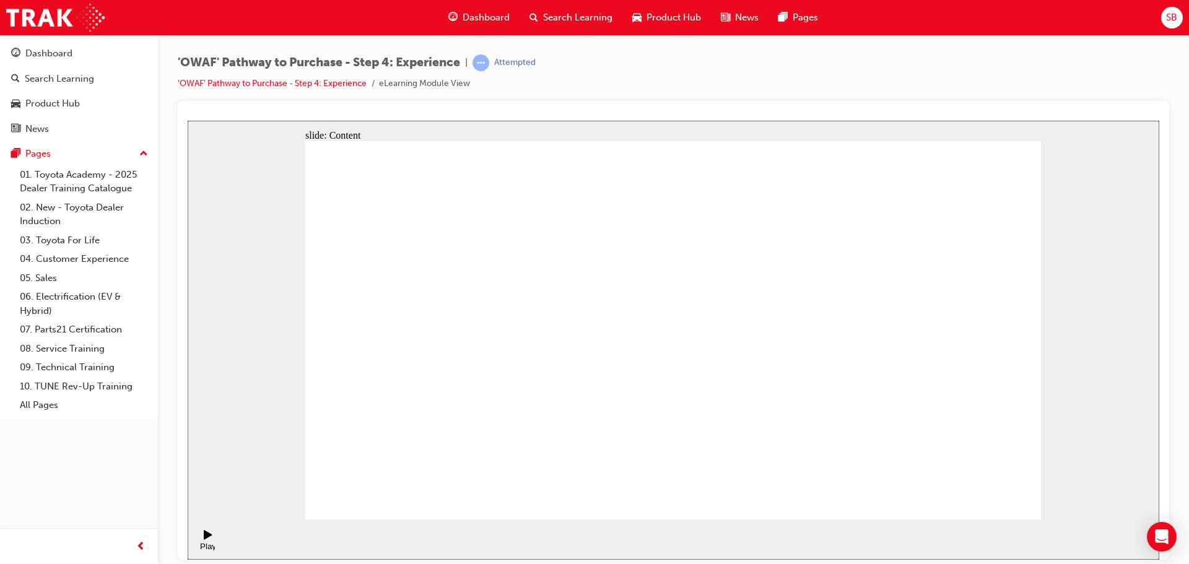
drag, startPoint x: 719, startPoint y: 280, endPoint x: 716, endPoint y: 295, distance: 14.6
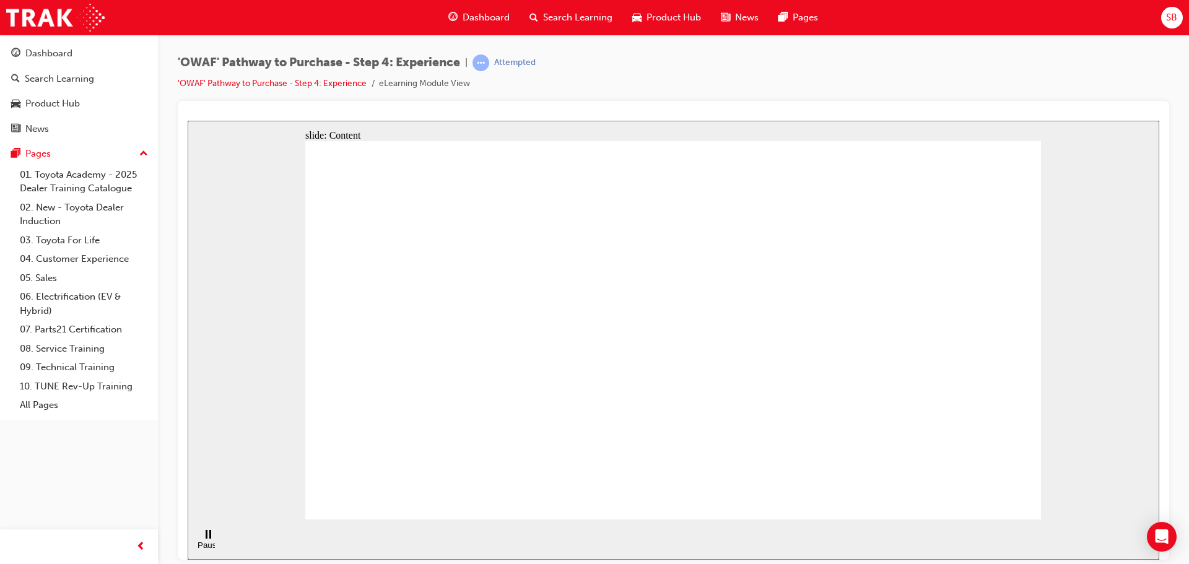
drag, startPoint x: 804, startPoint y: 381, endPoint x: 786, endPoint y: 382, distance: 18.0
